Goal: Task Accomplishment & Management: Complete application form

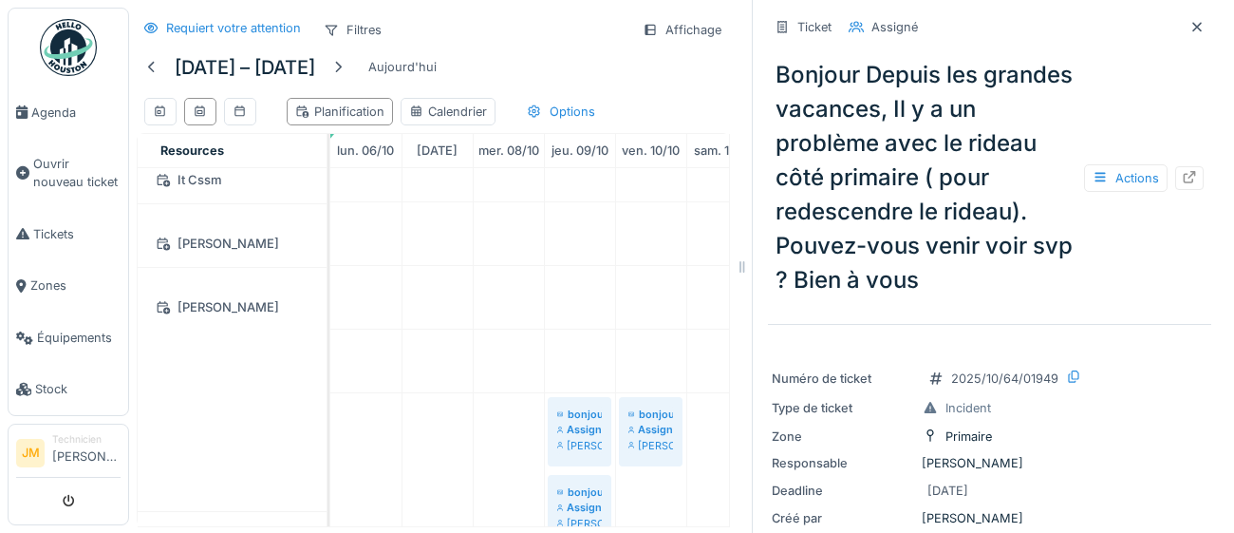
scroll to position [26, 0]
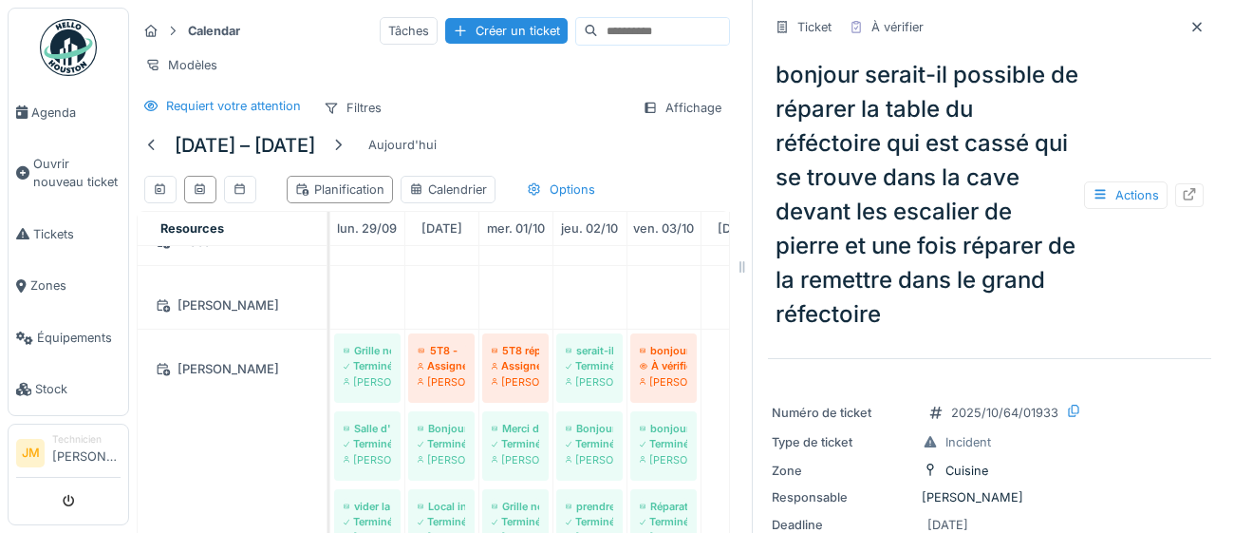
scroll to position [51, 0]
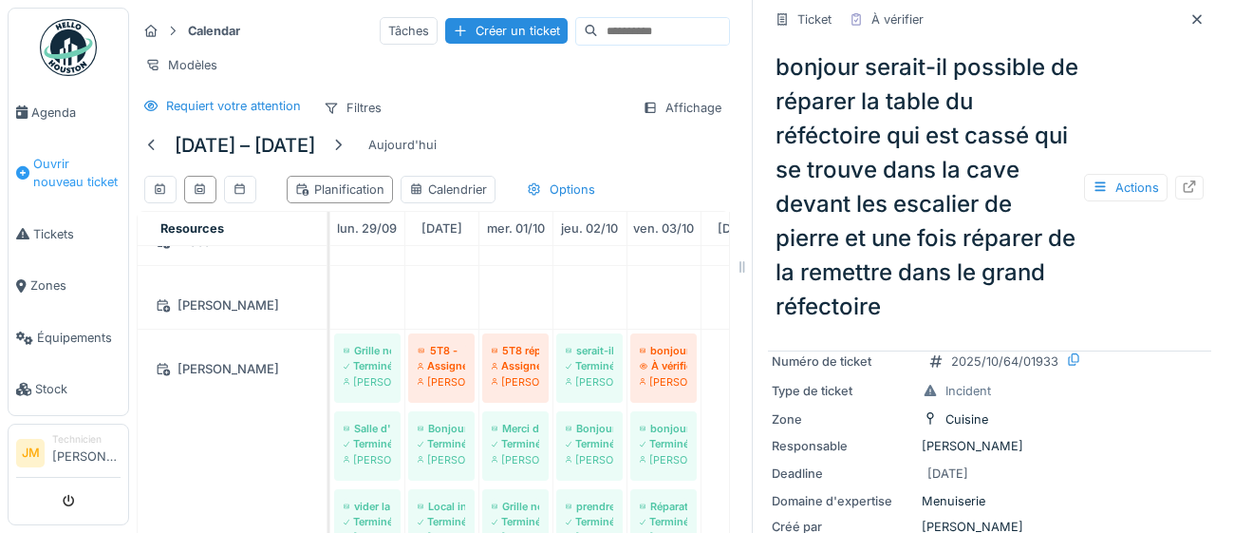
click at [56, 171] on span "Ouvrir nouveau ticket" at bounding box center [76, 173] width 87 height 36
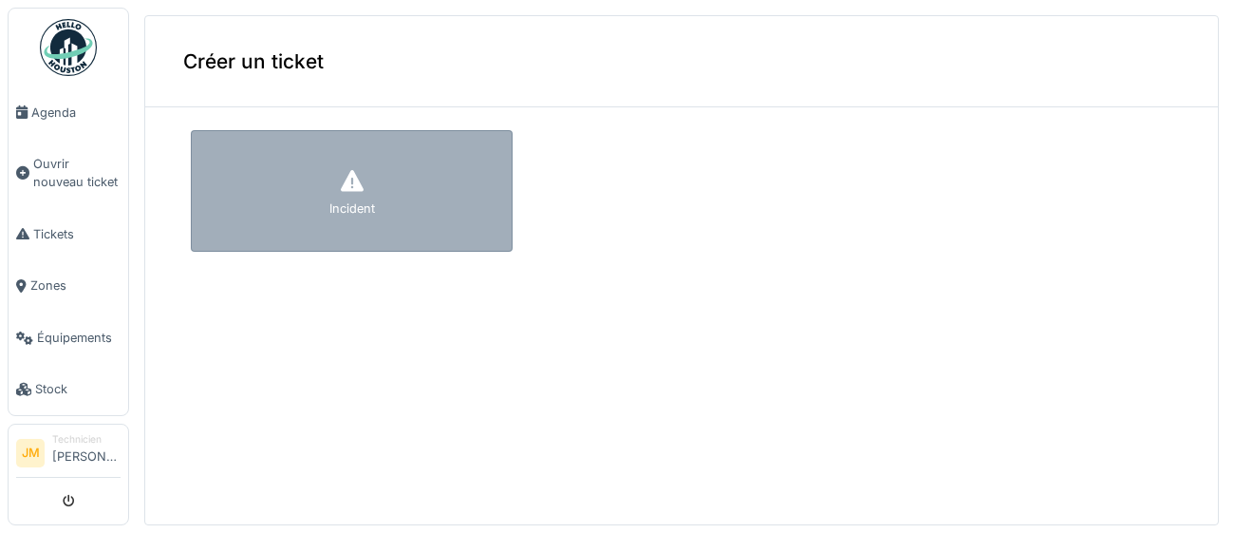
click at [313, 198] on div "Incident" at bounding box center [352, 191] width 322 height 122
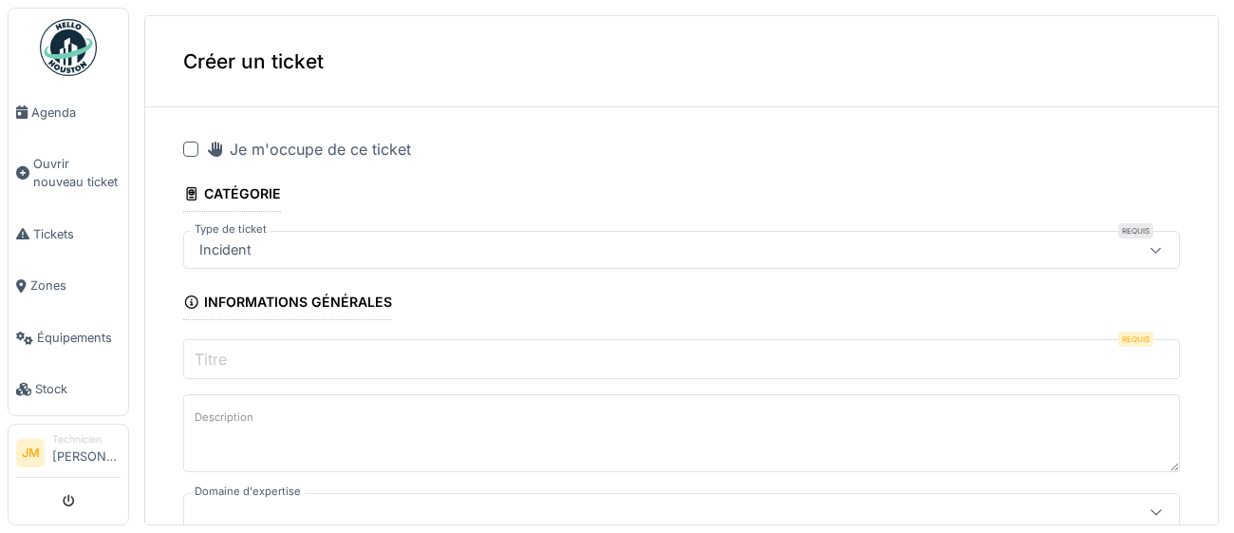
click at [192, 152] on div at bounding box center [190, 148] width 15 height 15
click at [327, 362] on input "Titre" at bounding box center [681, 359] width 997 height 40
click at [413, 361] on input "Titre" at bounding box center [681, 359] width 997 height 40
paste input "**********"
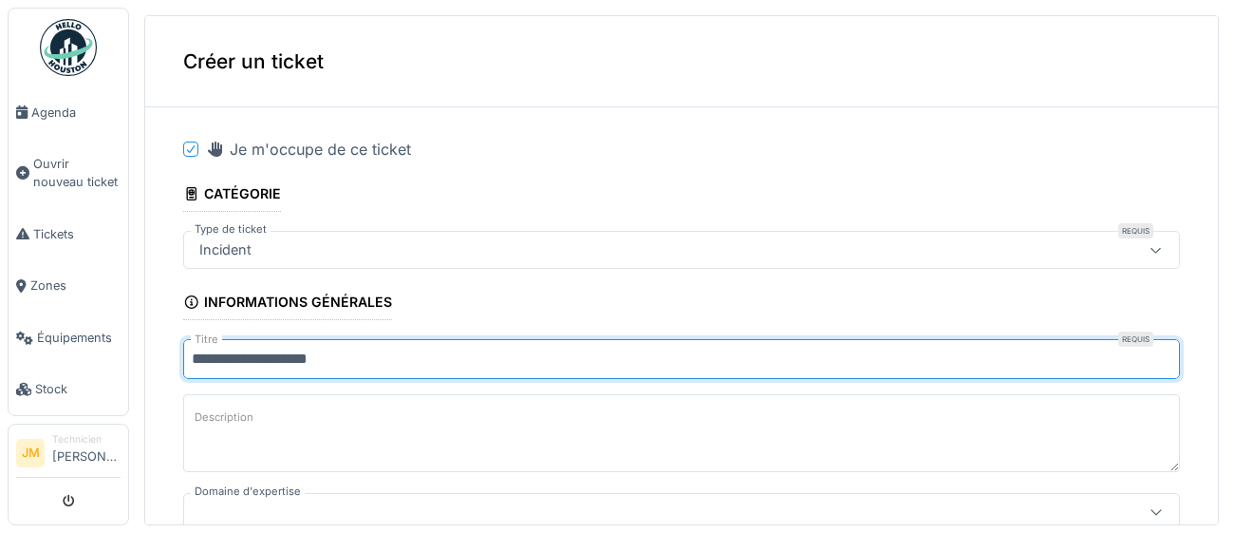
type input "**********"
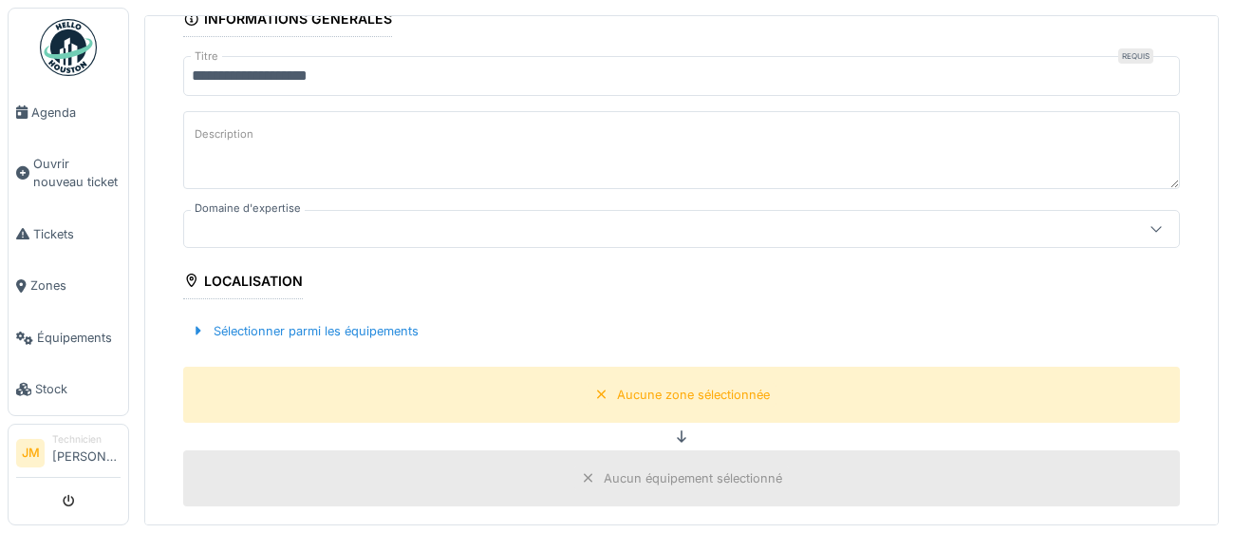
scroll to position [285, 0]
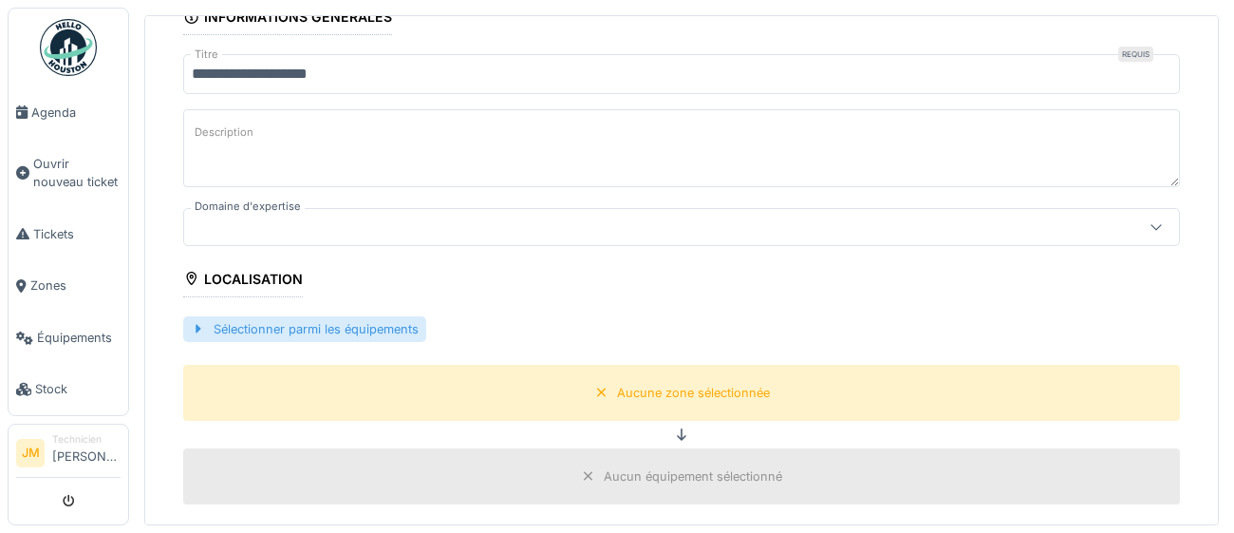
click at [346, 322] on div "Sélectionner parmi les équipements" at bounding box center [304, 329] width 243 height 26
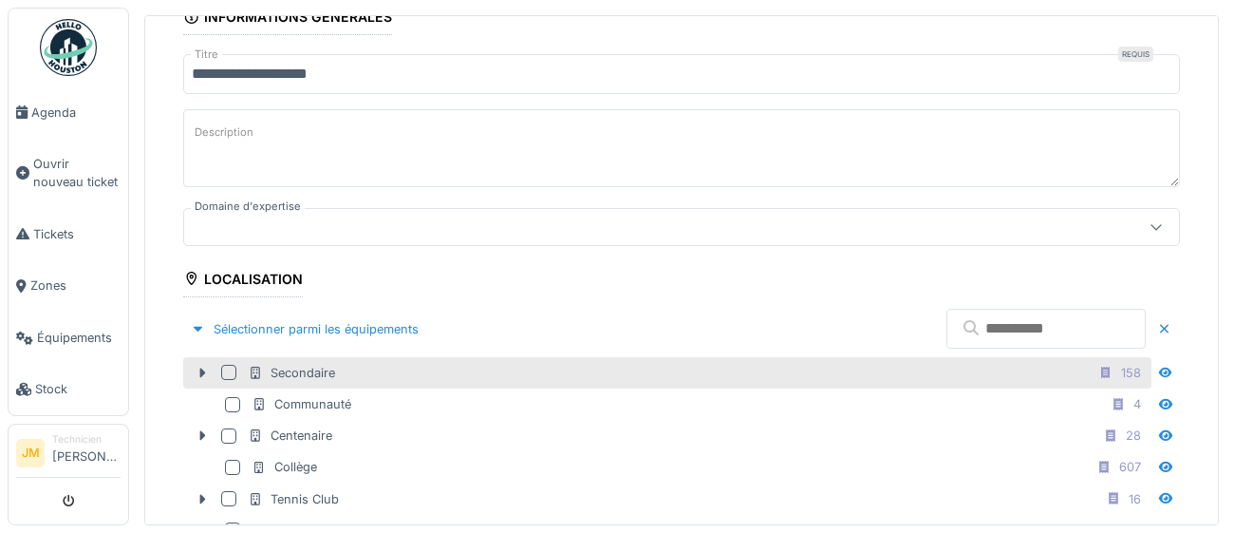
click at [235, 375] on div at bounding box center [232, 372] width 23 height 15
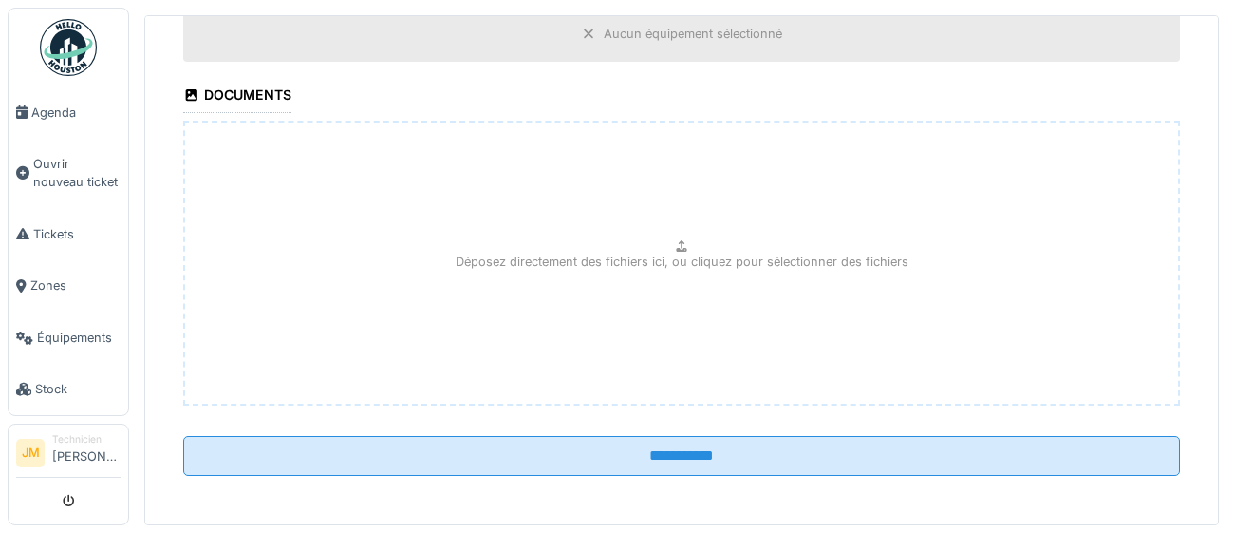
scroll to position [1101, 0]
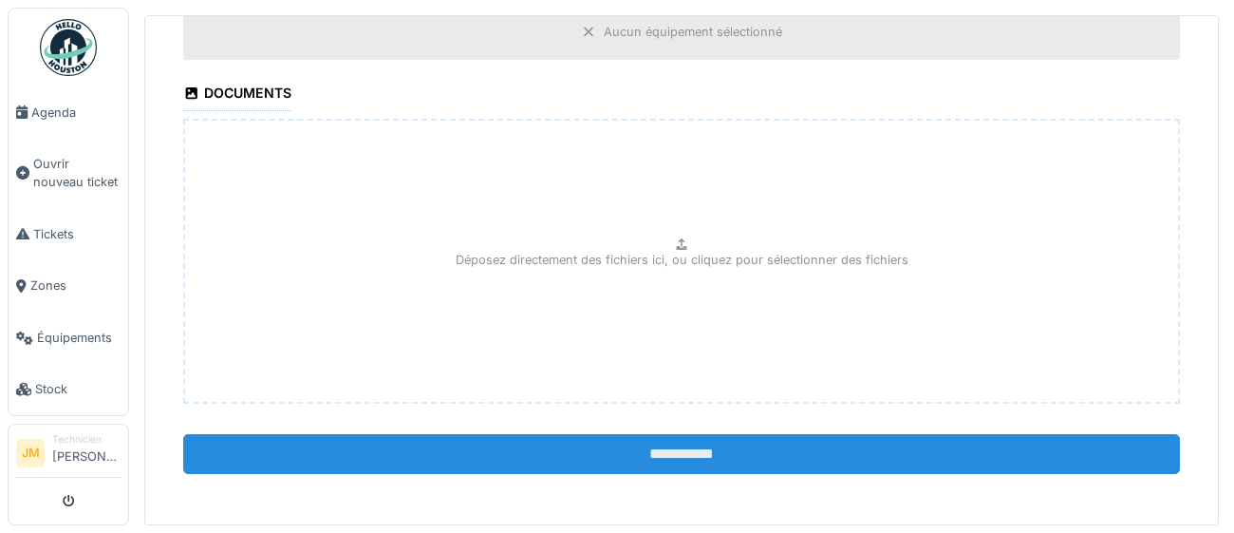
click at [645, 457] on input "**********" at bounding box center [681, 454] width 997 height 40
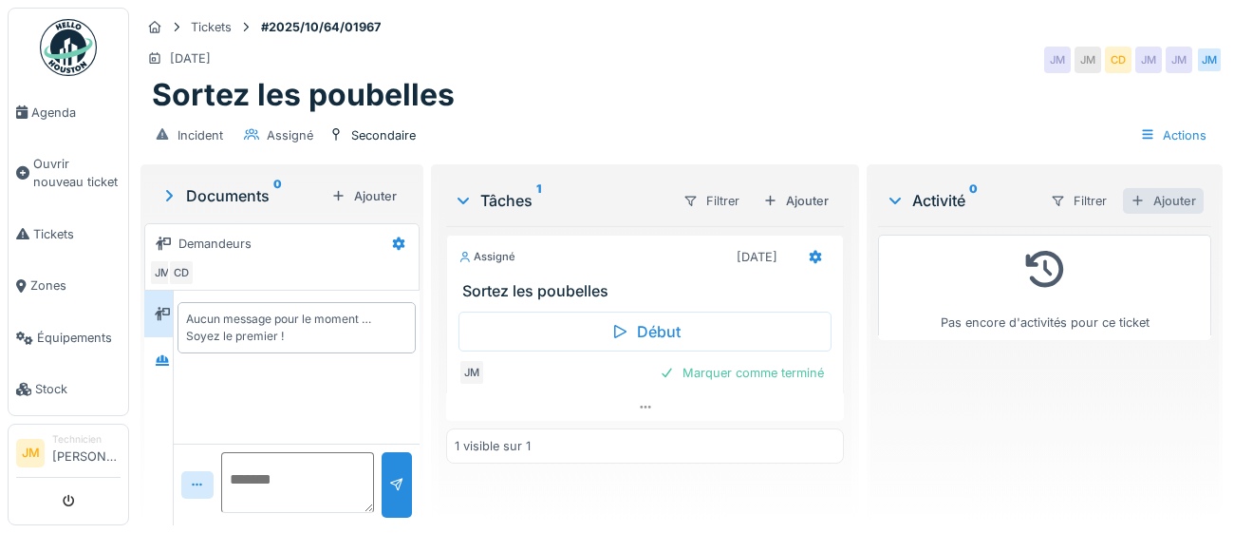
click at [1177, 202] on div "Ajouter" at bounding box center [1163, 201] width 81 height 26
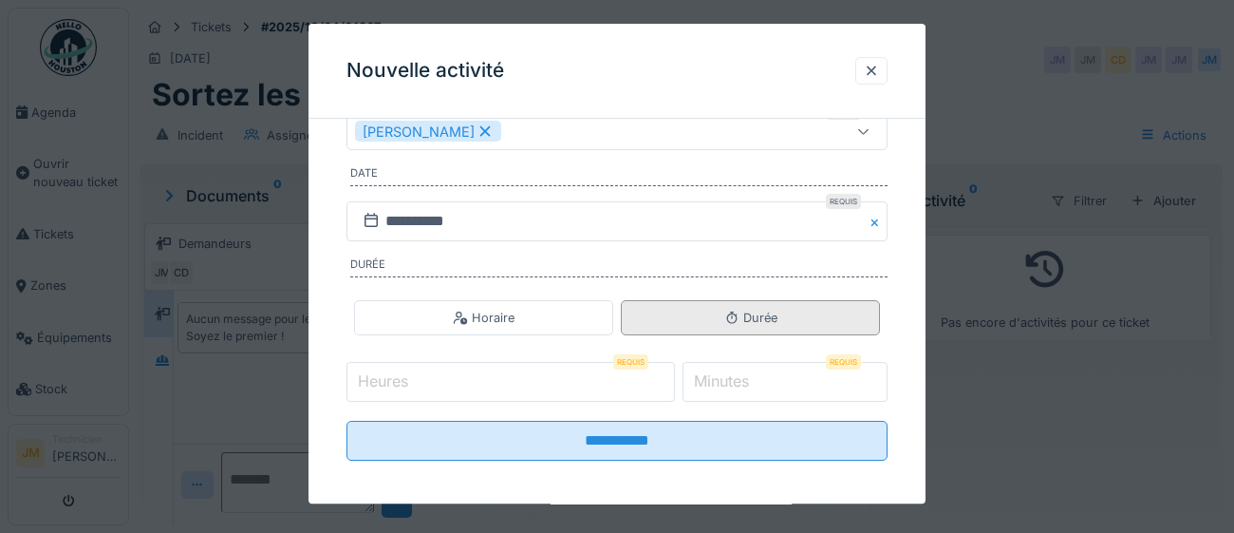
scroll to position [306, 0]
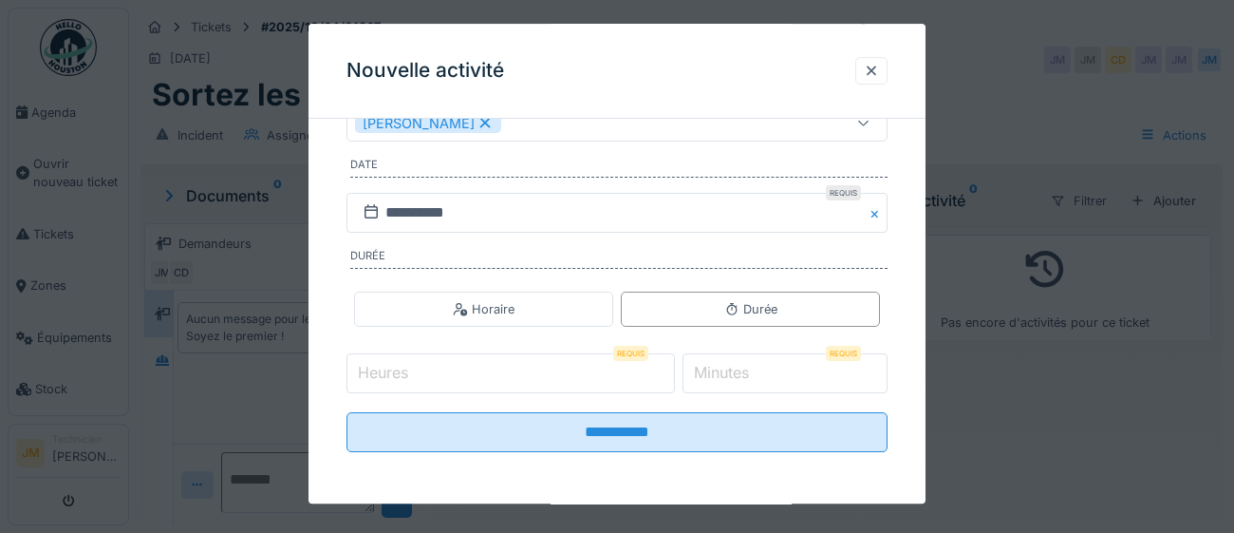
click at [473, 373] on input "Heures" at bounding box center [511, 374] width 329 height 40
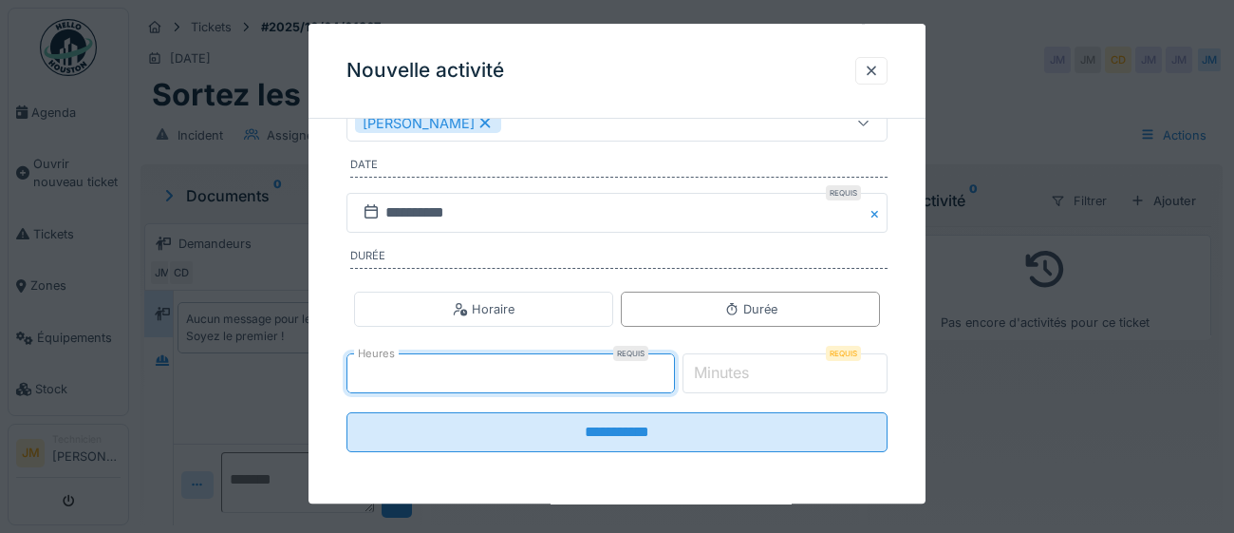
type input "*"
click at [753, 379] on label "Minutes" at bounding box center [721, 373] width 63 height 23
click at [768, 379] on input "*" at bounding box center [786, 374] width 206 height 40
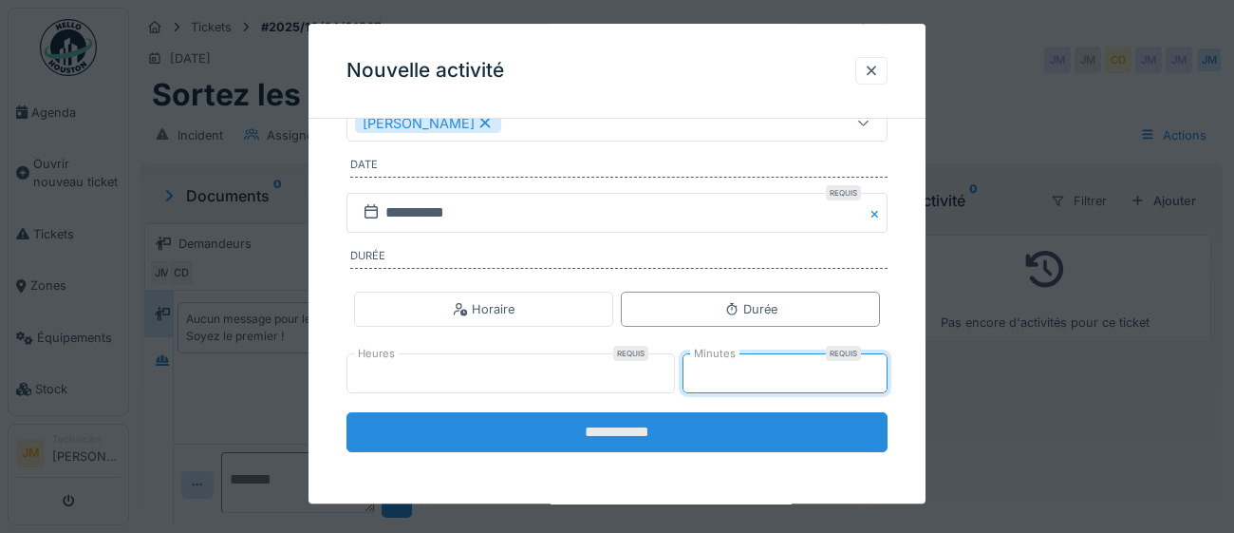
type input "**"
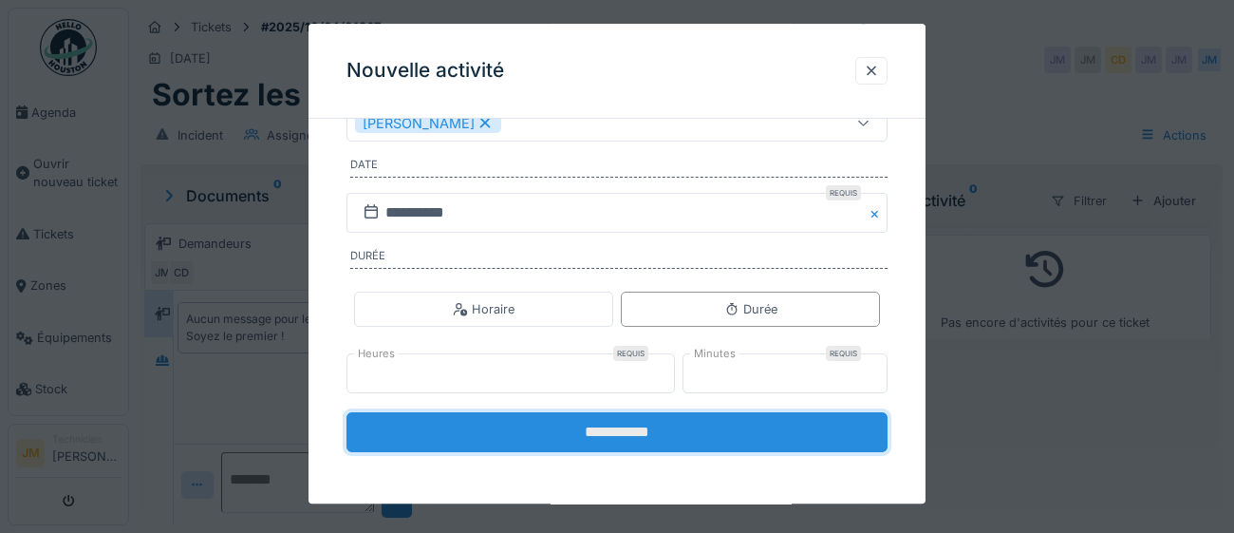
click at [671, 434] on input "**********" at bounding box center [617, 433] width 541 height 40
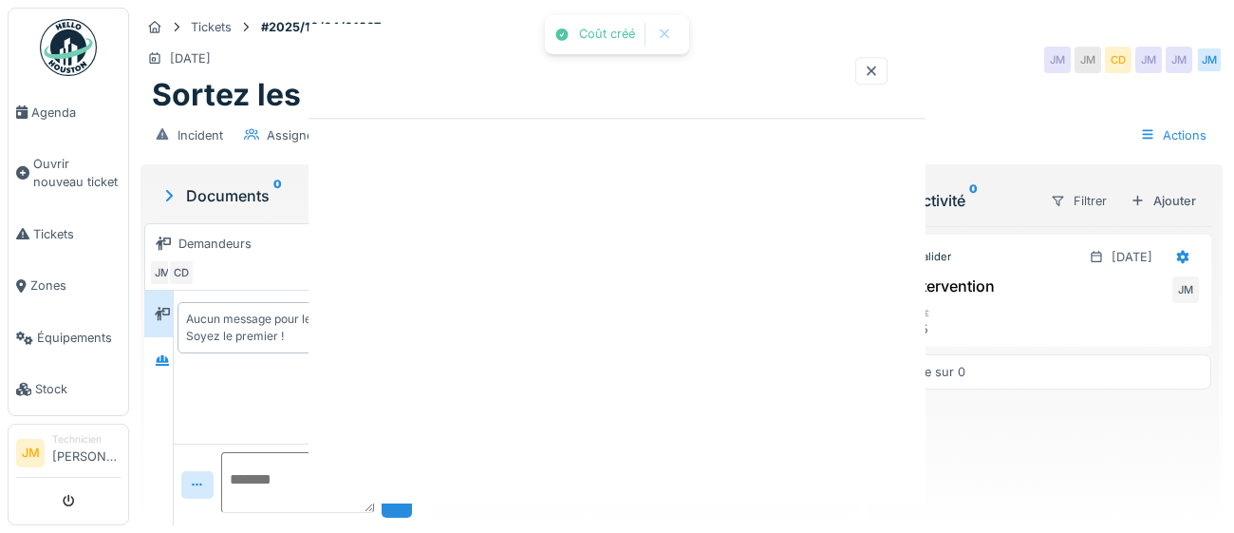
scroll to position [0, 0]
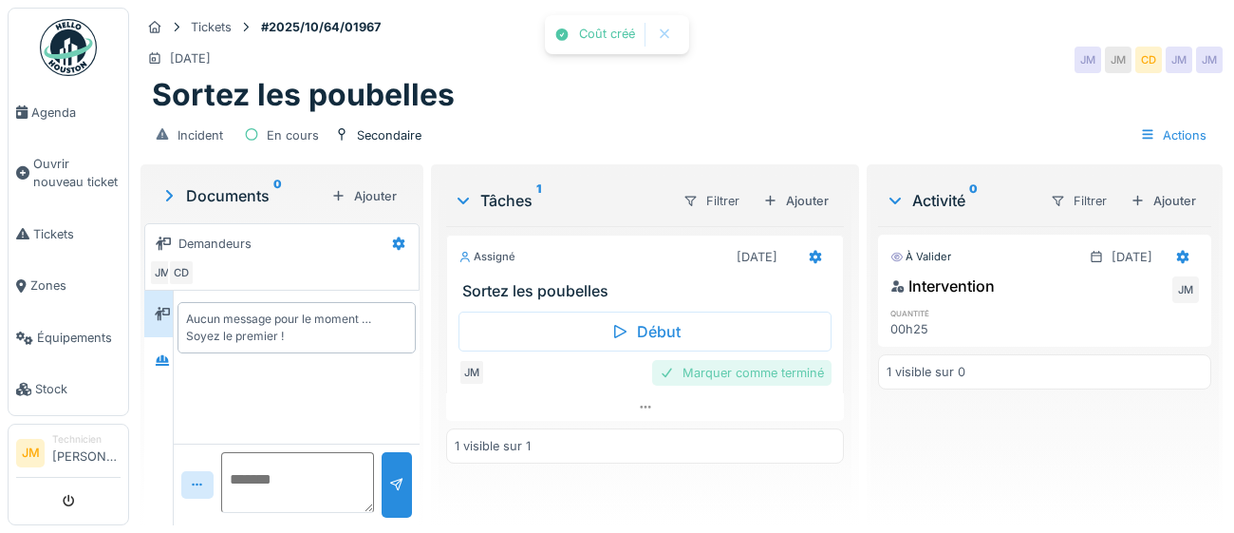
click at [697, 378] on div "Marquer comme terminé" at bounding box center [741, 373] width 179 height 26
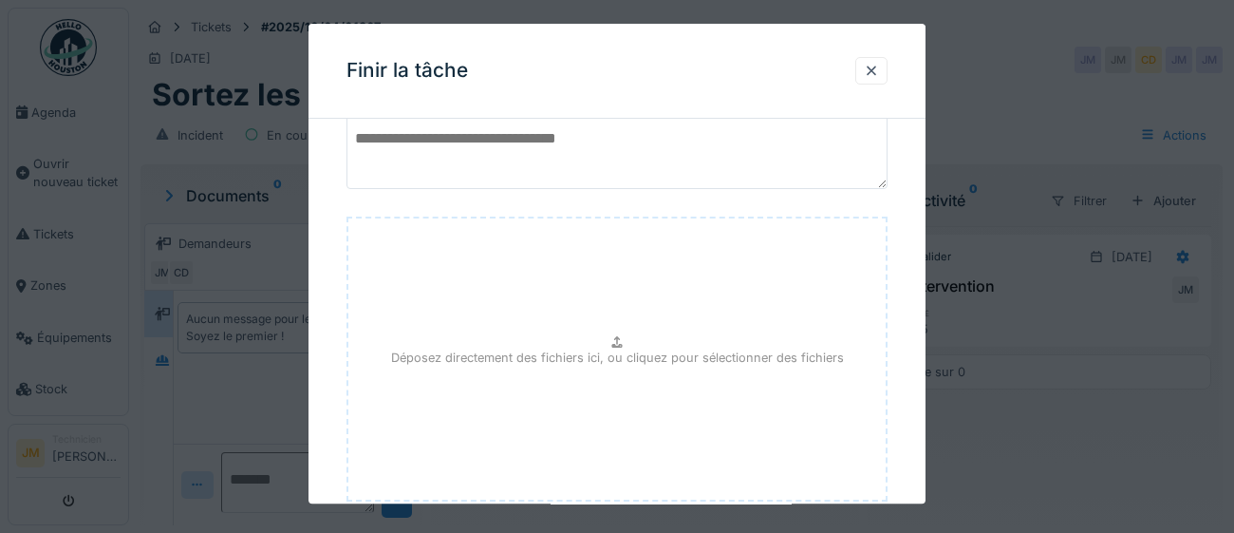
scroll to position [215, 0]
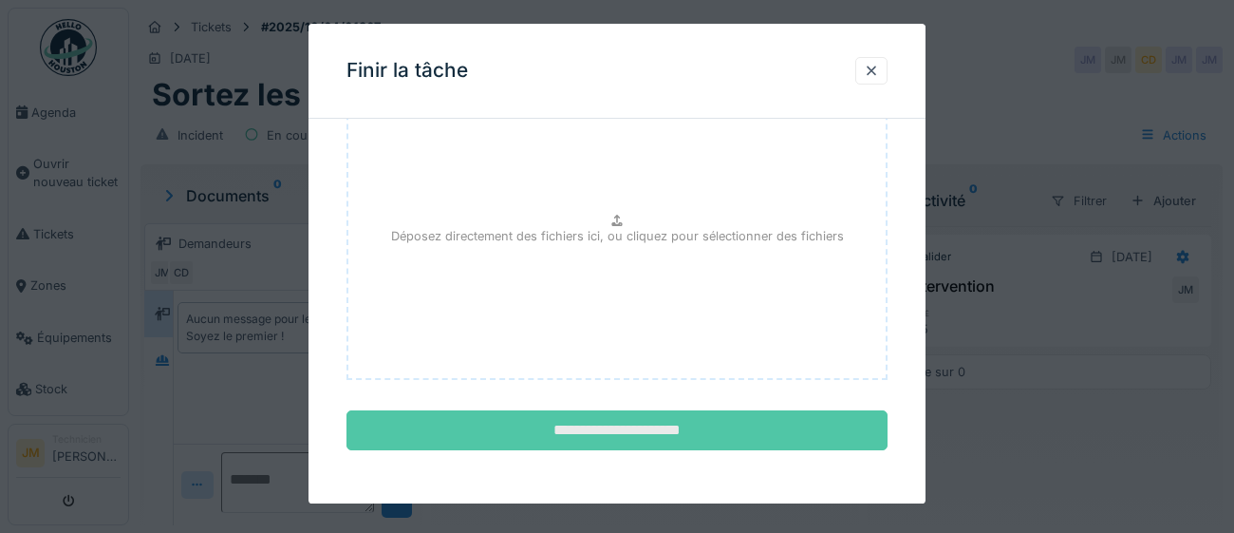
click at [683, 425] on input "**********" at bounding box center [617, 431] width 541 height 40
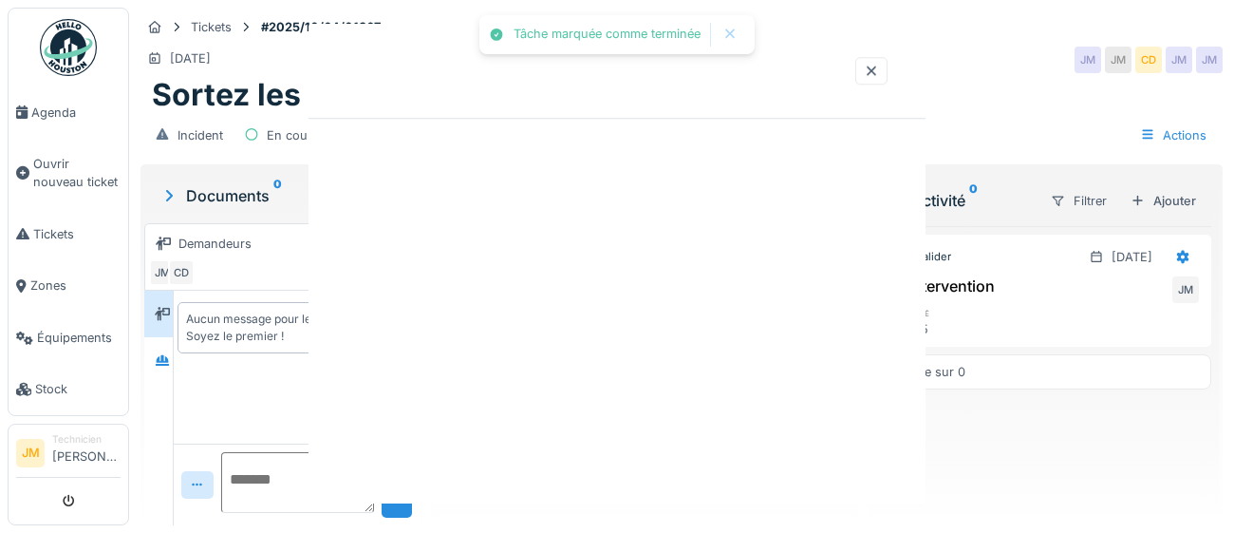
scroll to position [0, 0]
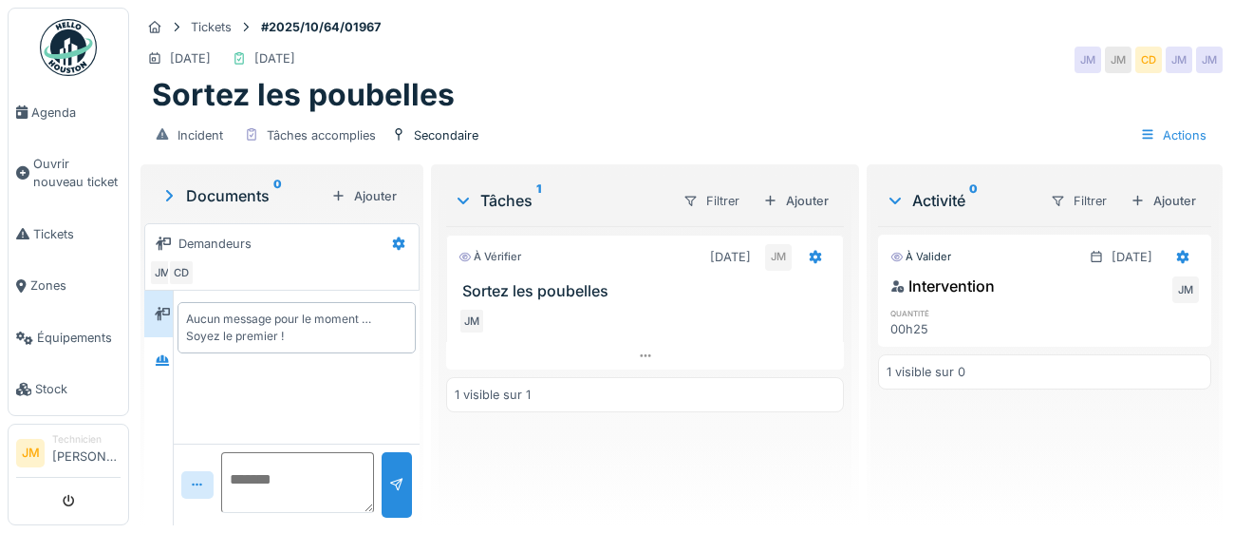
click at [66, 62] on img at bounding box center [68, 47] width 57 height 57
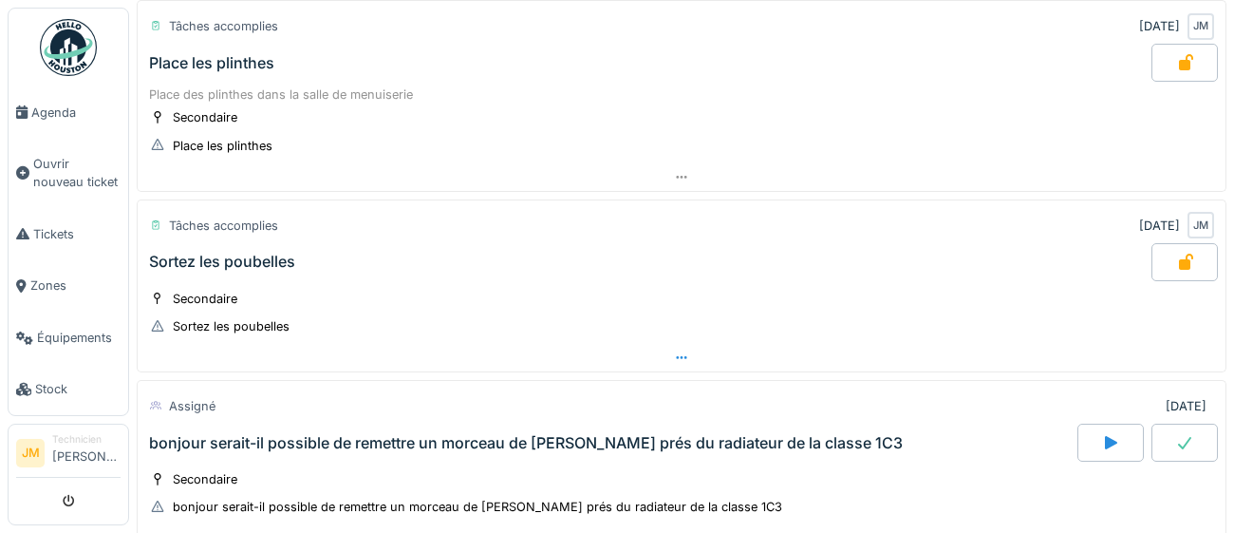
scroll to position [146, 0]
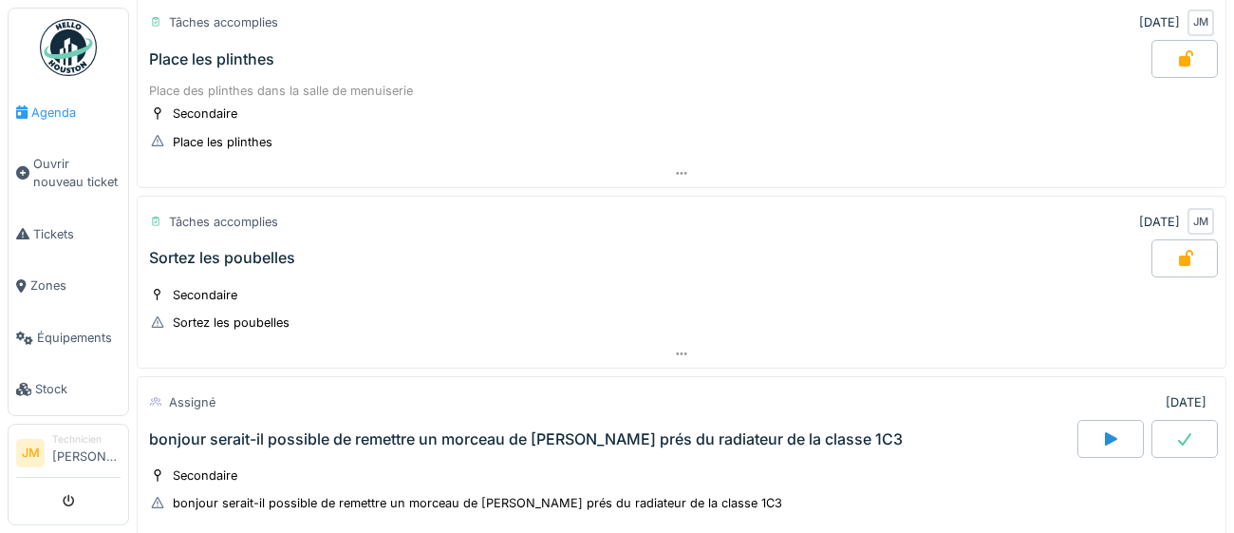
click at [51, 112] on span "Agenda" at bounding box center [75, 113] width 89 height 18
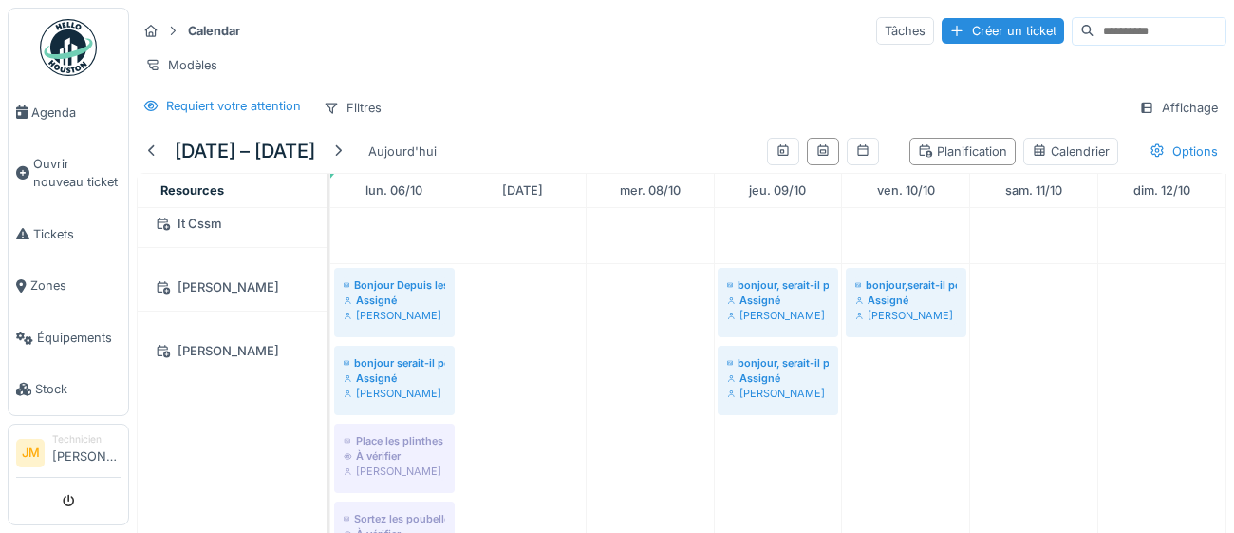
scroll to position [520, 0]
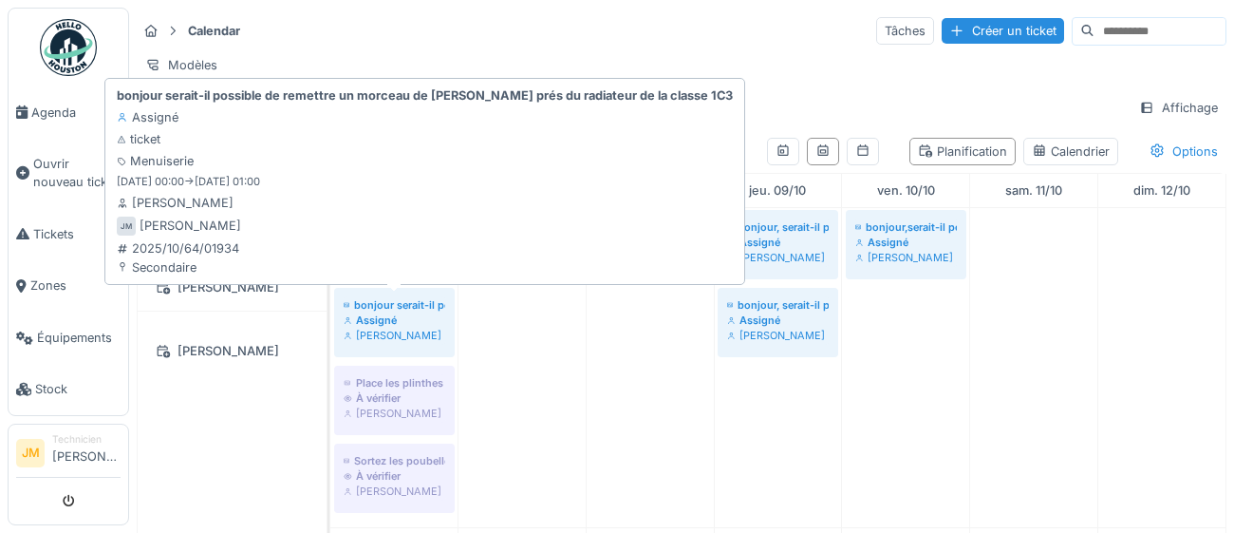
click at [376, 328] on div "[PERSON_NAME]" at bounding box center [395, 335] width 102 height 15
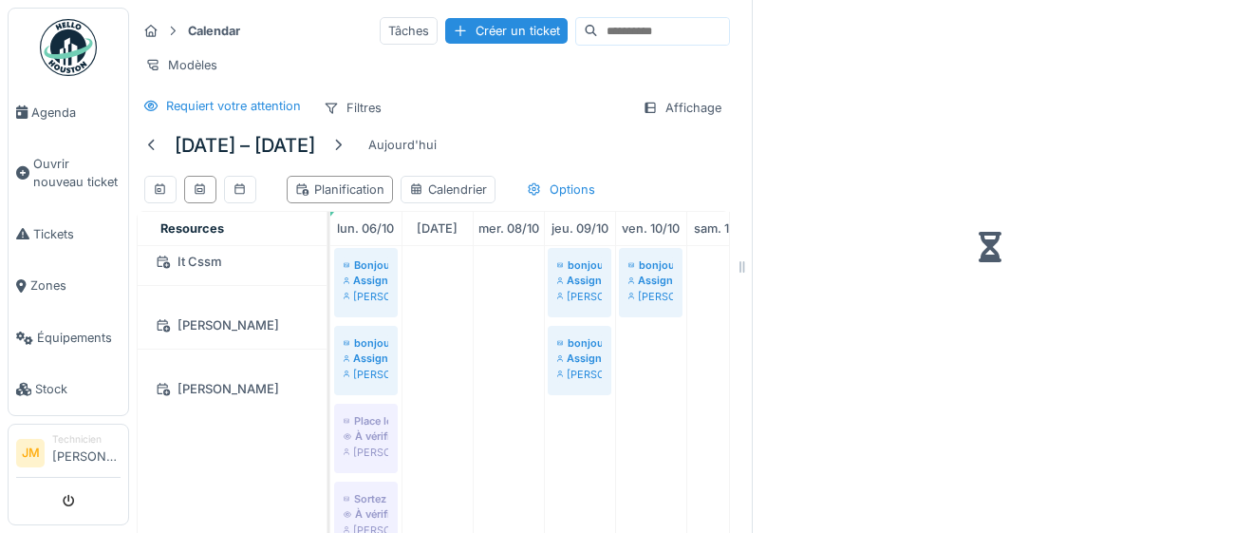
scroll to position [520, 0]
